Goal: Information Seeking & Learning: Learn about a topic

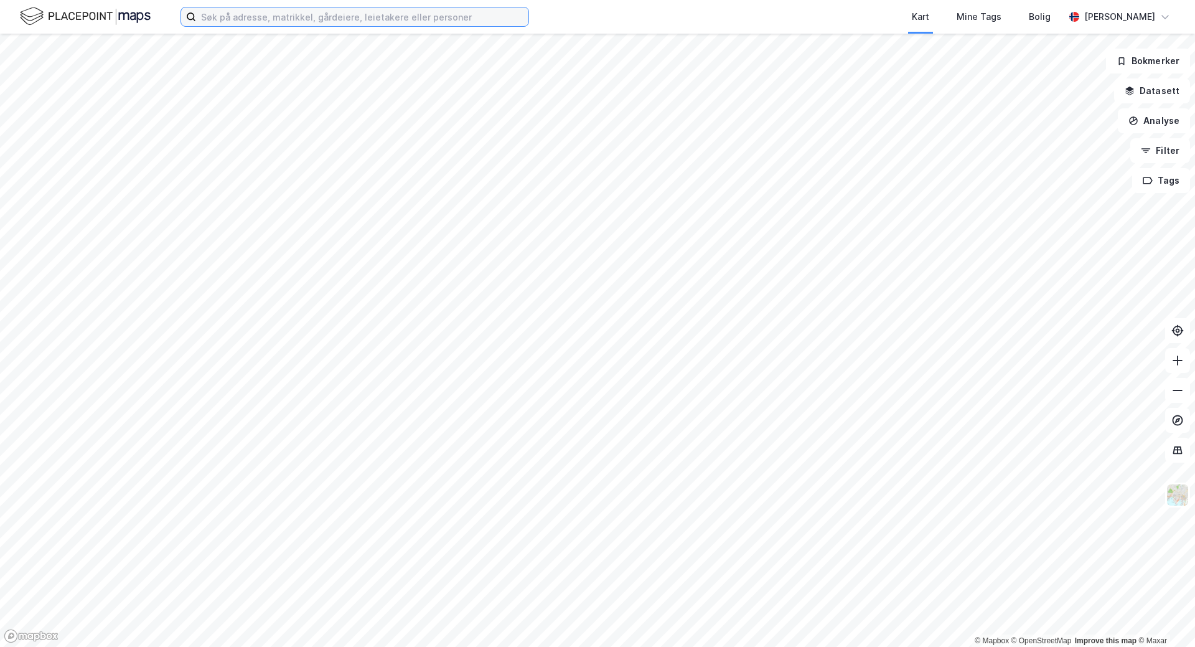
click at [233, 17] on input at bounding box center [362, 16] width 332 height 19
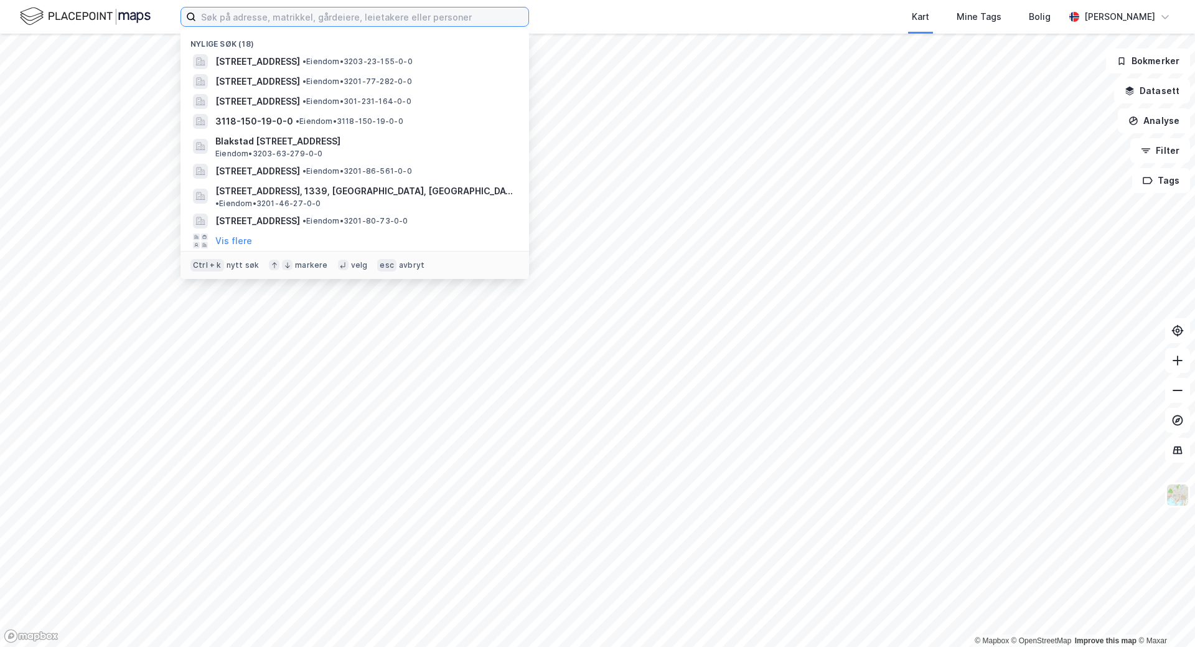
click at [233, 17] on input at bounding box center [362, 16] width 332 height 19
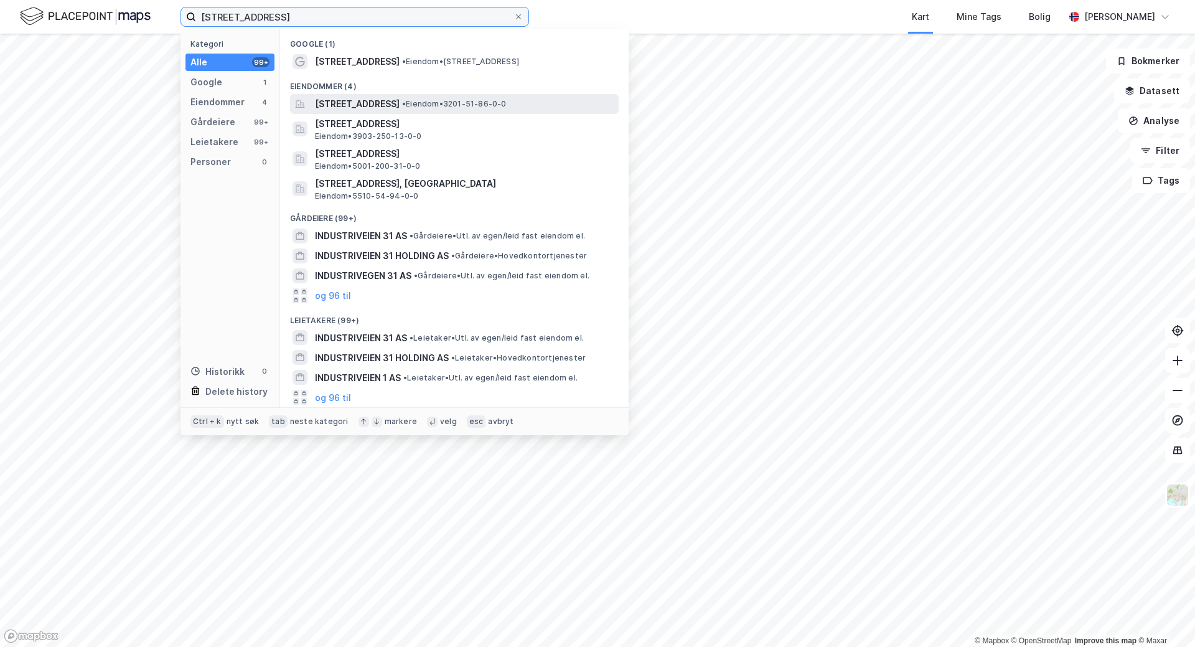
type input "[STREET_ADDRESS]"
click at [399, 105] on span "[STREET_ADDRESS]" at bounding box center [357, 103] width 85 height 15
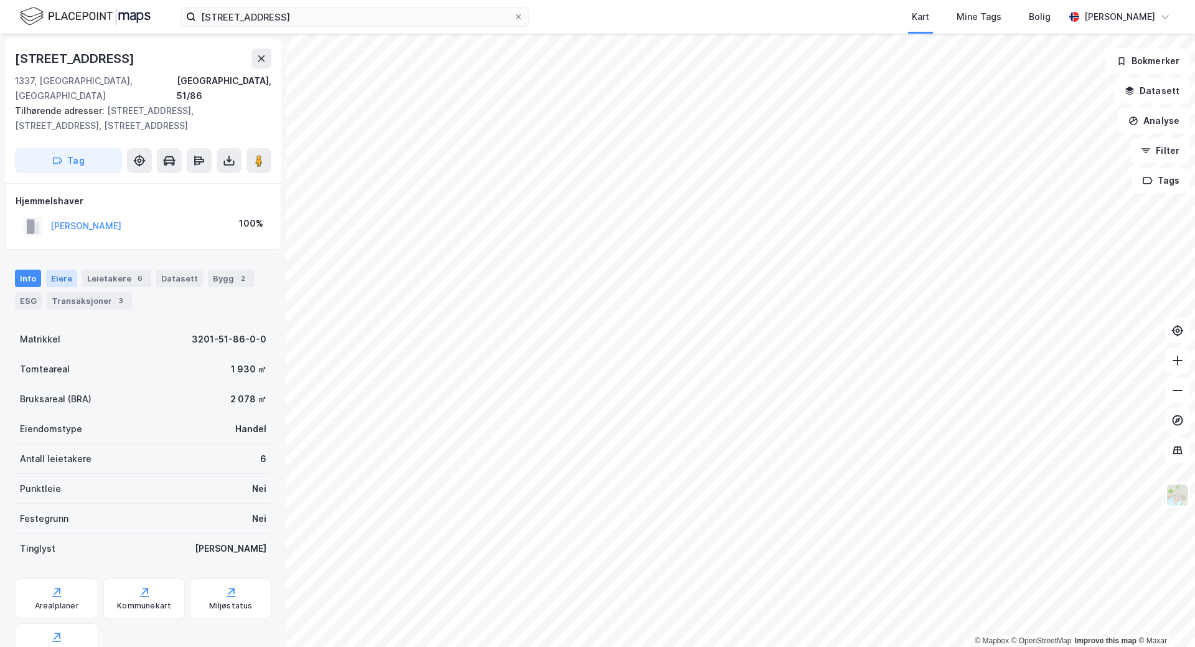
click at [62, 269] on div "Eiere" at bounding box center [61, 277] width 31 height 17
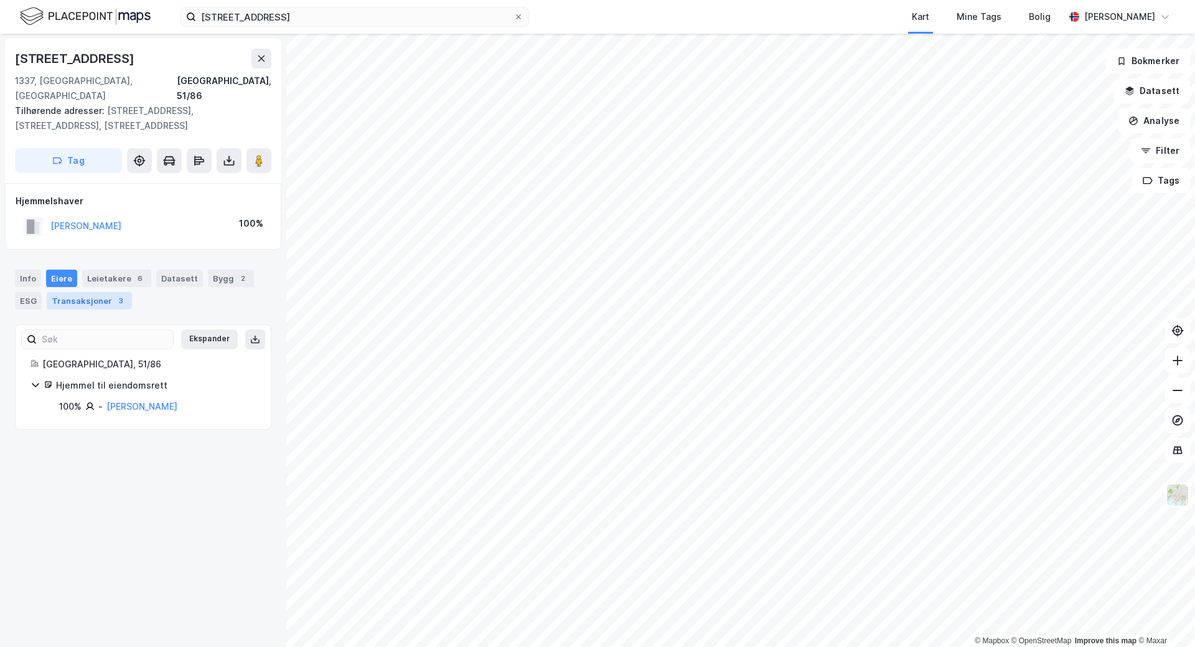
click at [86, 292] on div "Transaksjoner 3" at bounding box center [89, 300] width 85 height 17
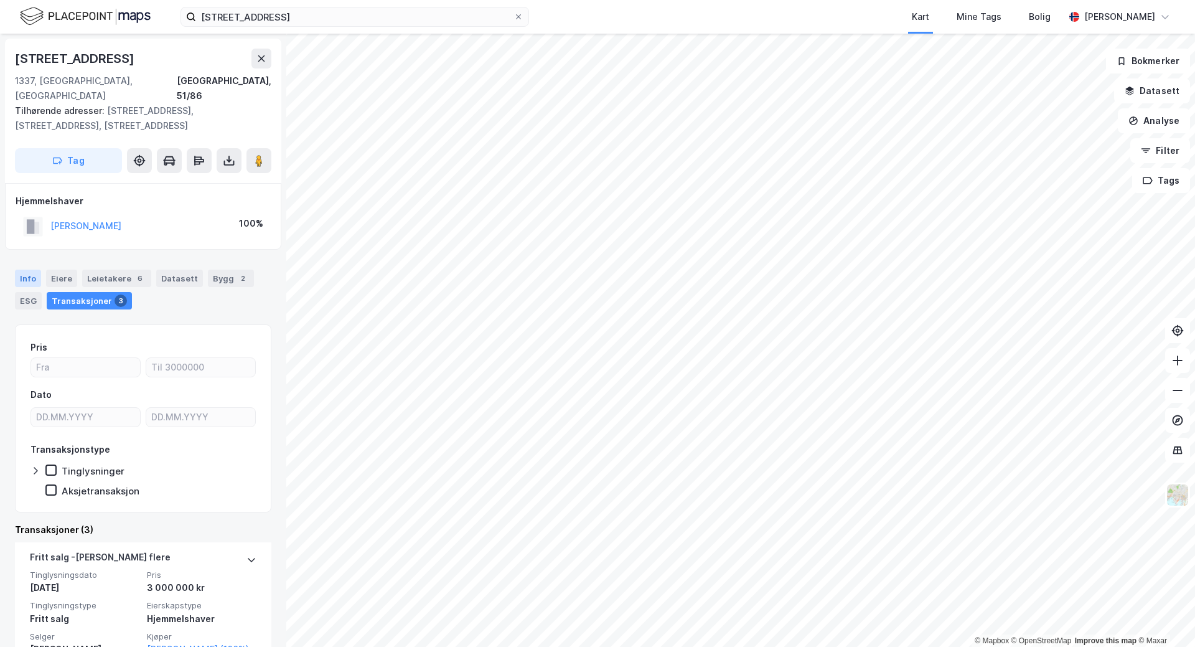
click at [20, 269] on div "Info" at bounding box center [28, 277] width 26 height 17
